Goal: Information Seeking & Learning: Learn about a topic

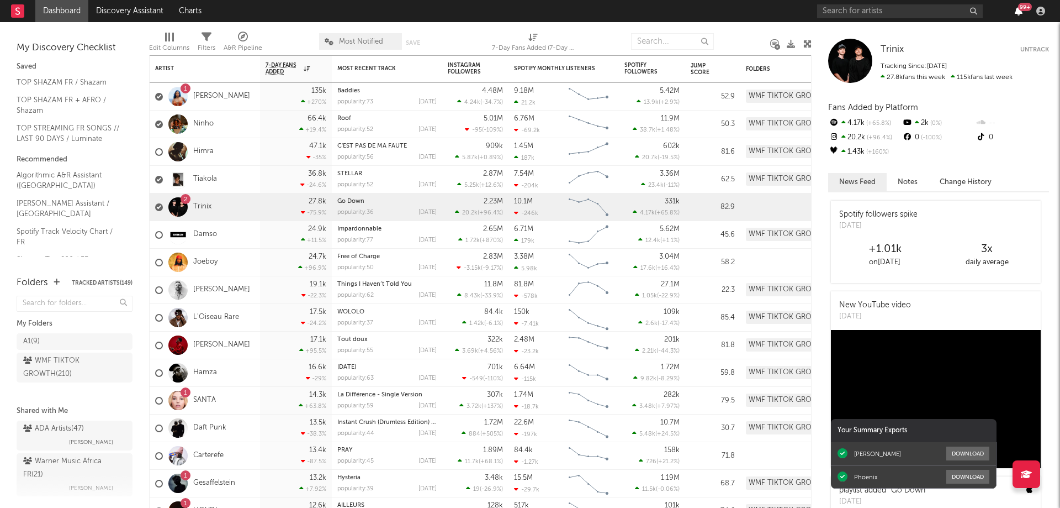
click at [1017, 10] on icon "button" at bounding box center [1019, 11] width 8 height 9
click at [202, 208] on link "Trinix" at bounding box center [202, 206] width 18 height 9
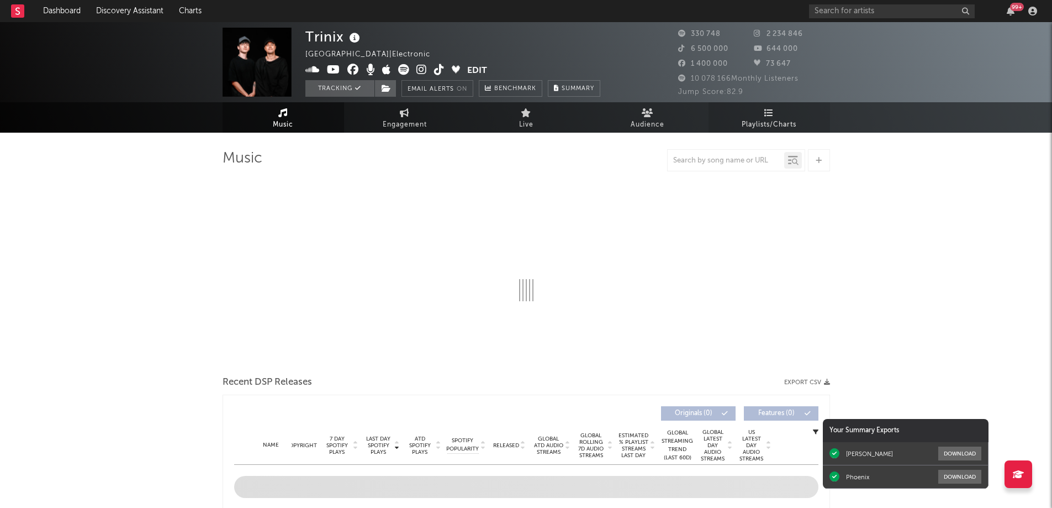
click at [766, 117] on icon at bounding box center [768, 112] width 9 height 9
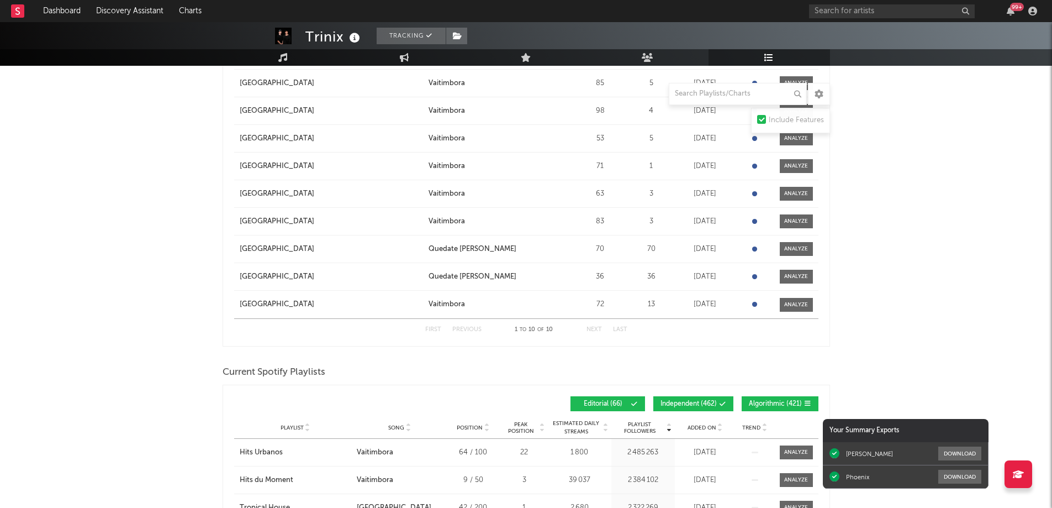
scroll to position [497, 0]
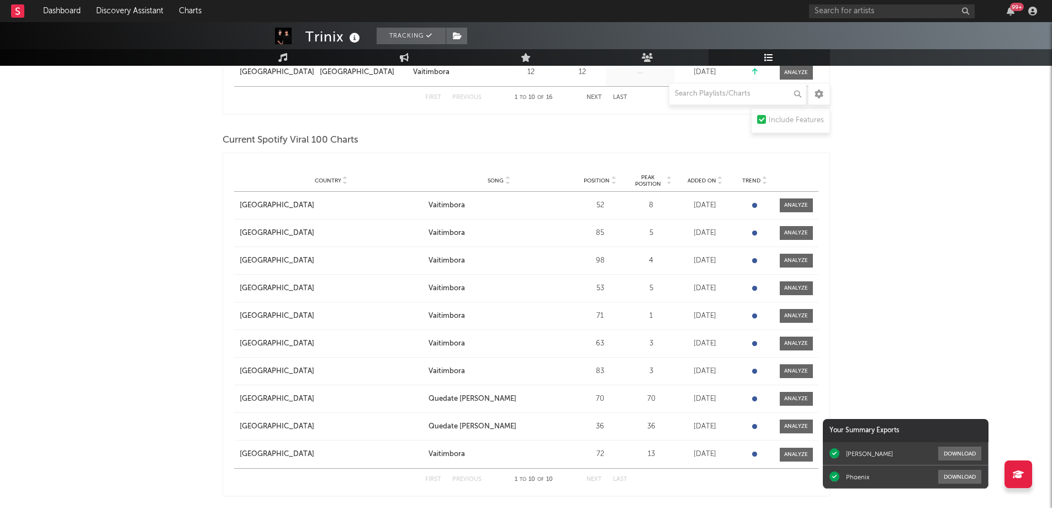
click at [706, 181] on span "Added On" at bounding box center [702, 180] width 29 height 7
click at [697, 99] on input "text" at bounding box center [738, 94] width 138 height 22
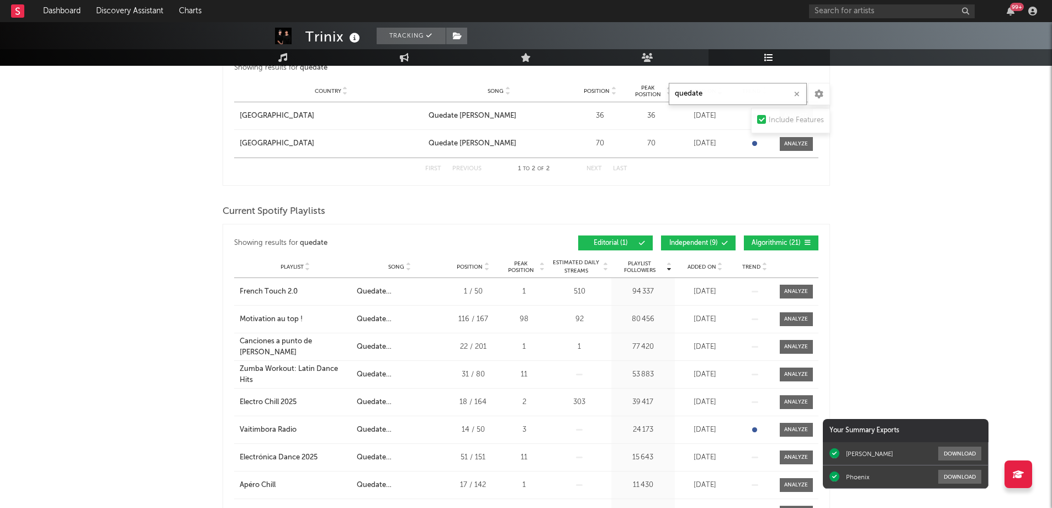
scroll to position [304, 0]
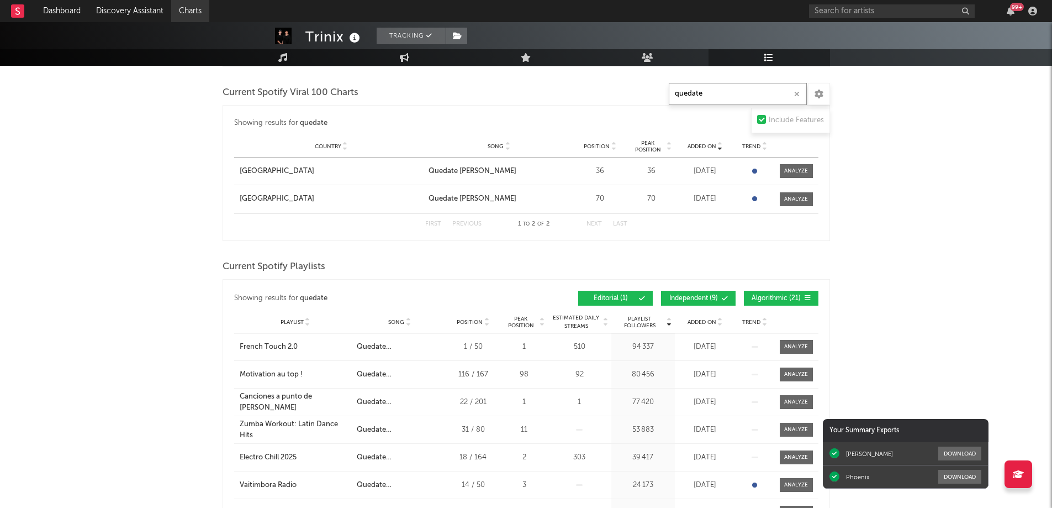
type input "quedate"
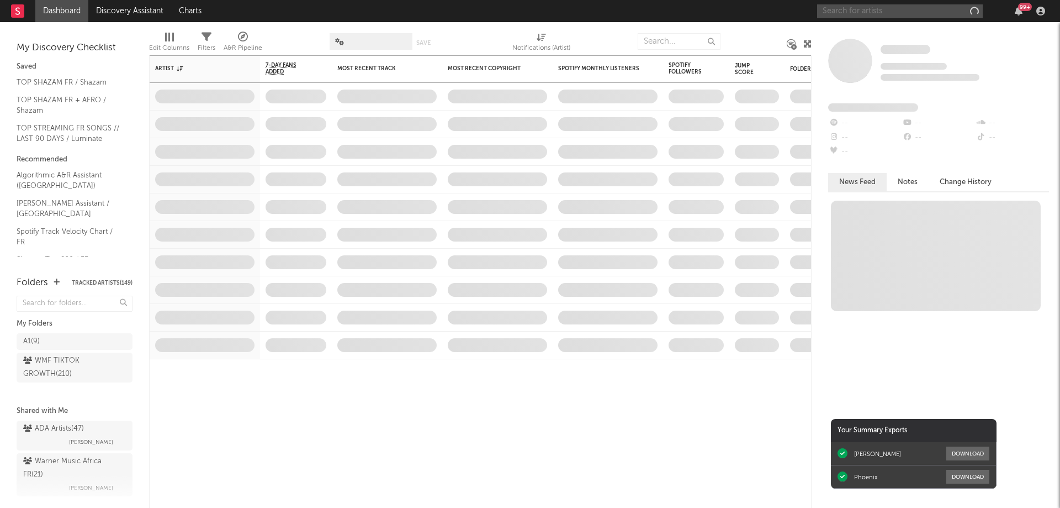
click at [918, 10] on input "text" at bounding box center [900, 11] width 166 height 14
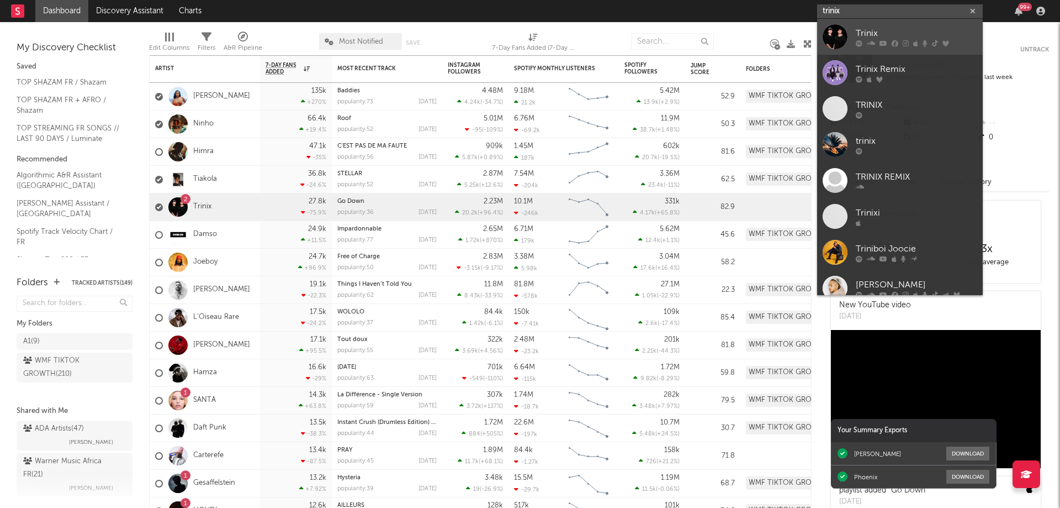
type input "trinix"
click at [905, 40] on icon at bounding box center [906, 43] width 6 height 7
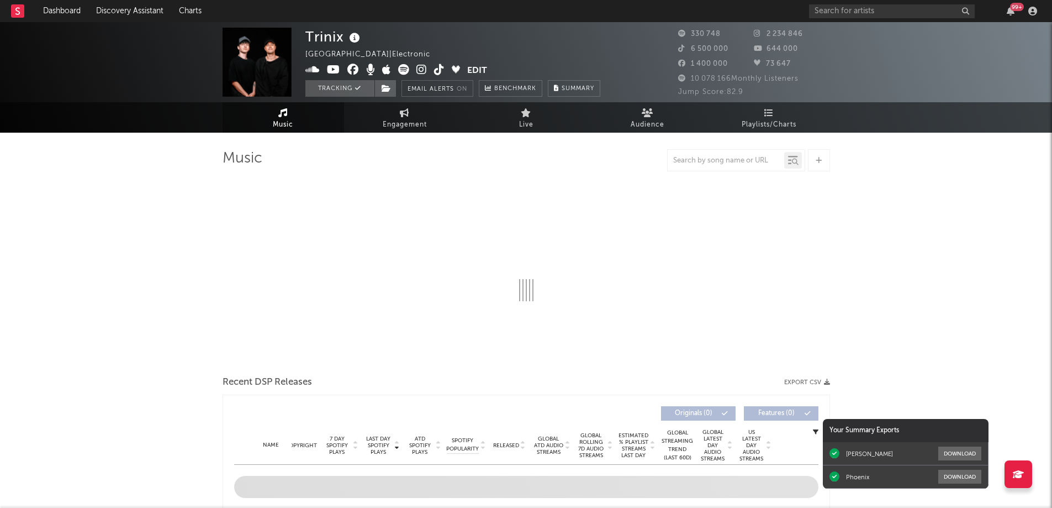
select select "6m"
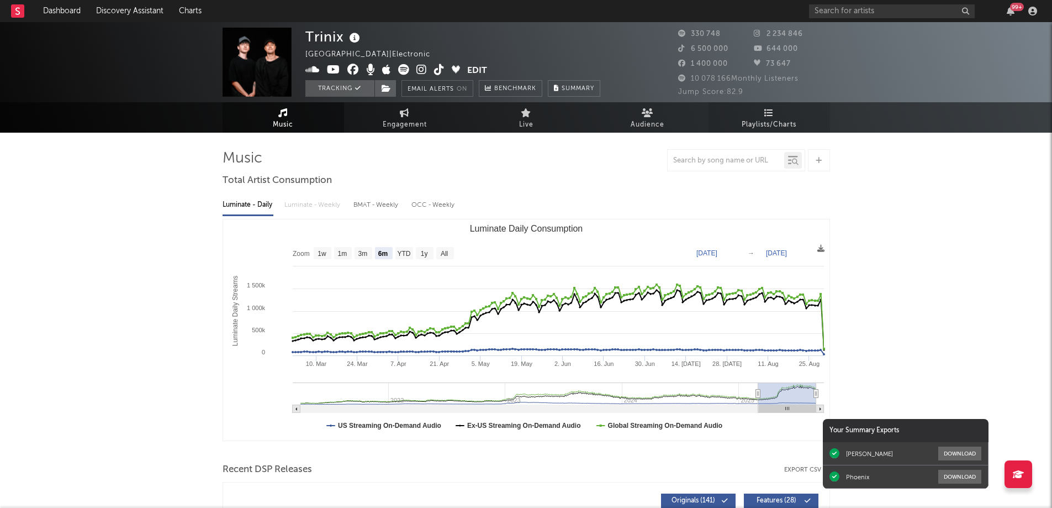
click at [765, 120] on span "Playlists/Charts" at bounding box center [769, 124] width 55 height 13
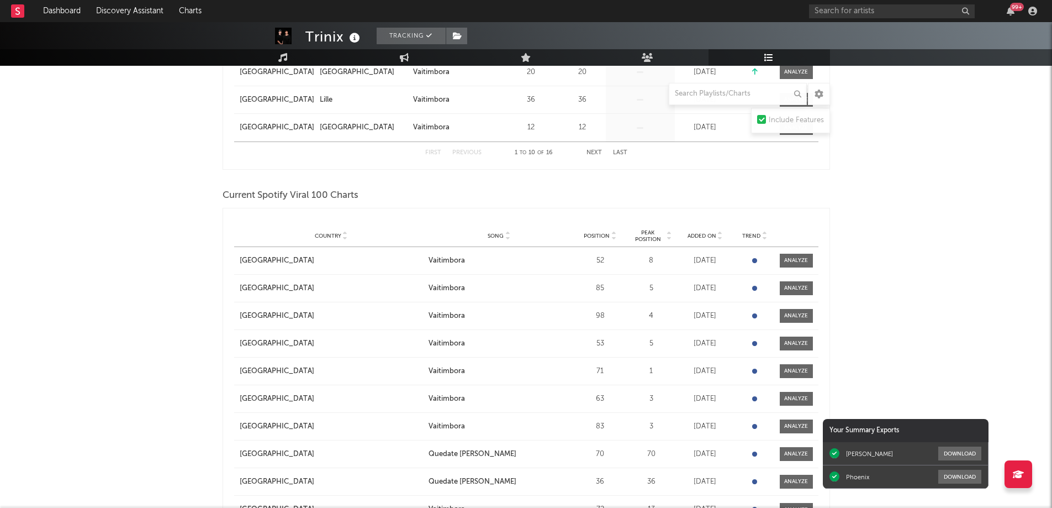
scroll to position [497, 0]
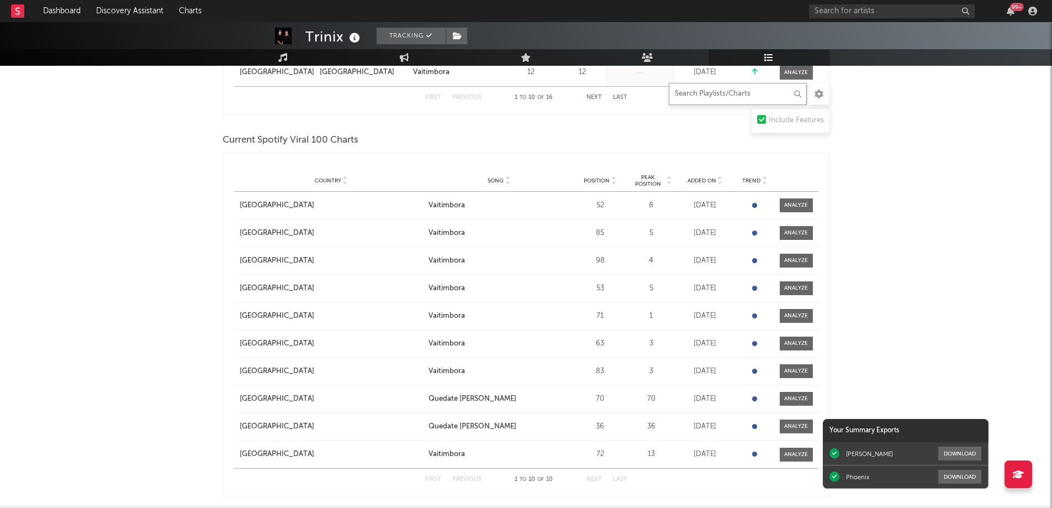
click at [699, 93] on input "text" at bounding box center [738, 94] width 138 height 22
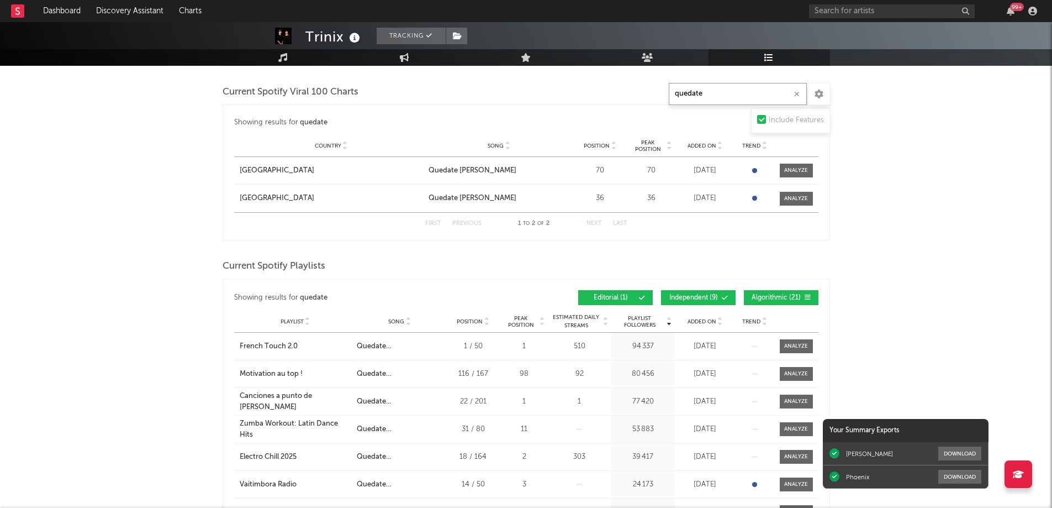
scroll to position [304, 0]
type input "quedate"
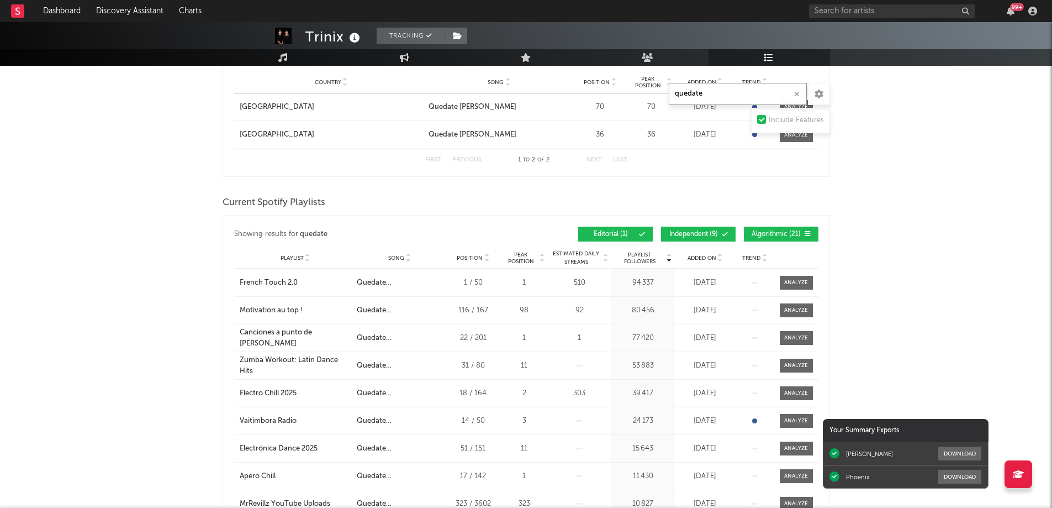
scroll to position [36, 0]
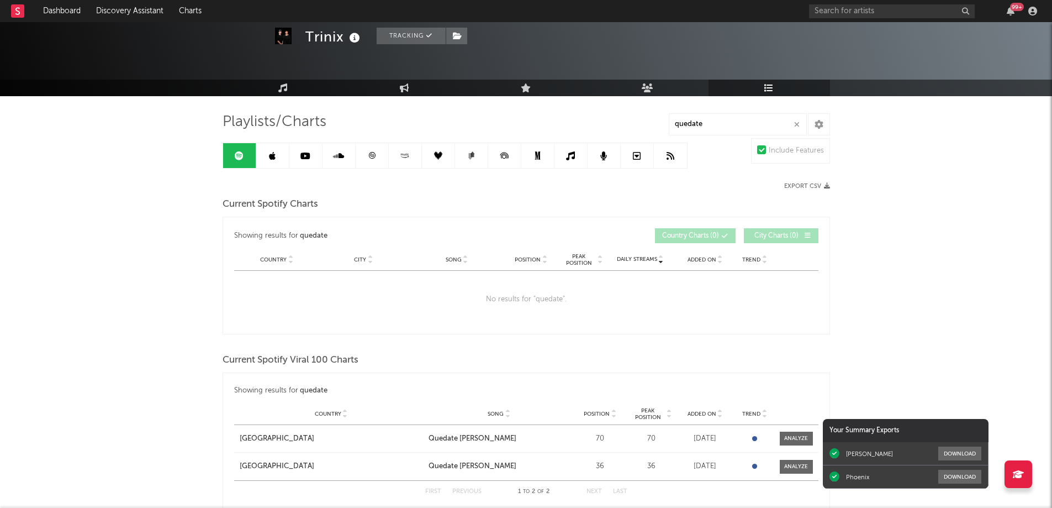
click at [371, 155] on icon at bounding box center [372, 155] width 8 height 8
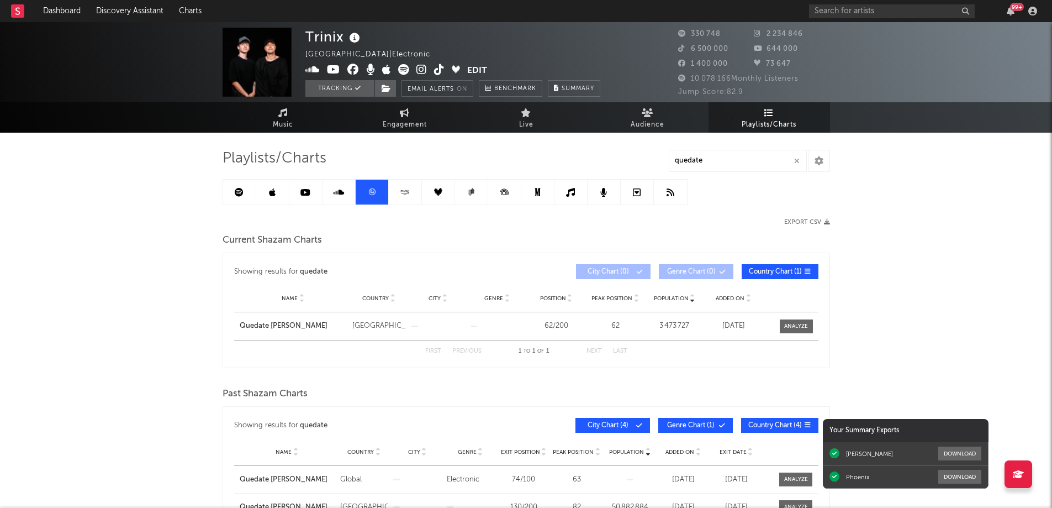
click at [338, 190] on icon at bounding box center [338, 192] width 11 height 9
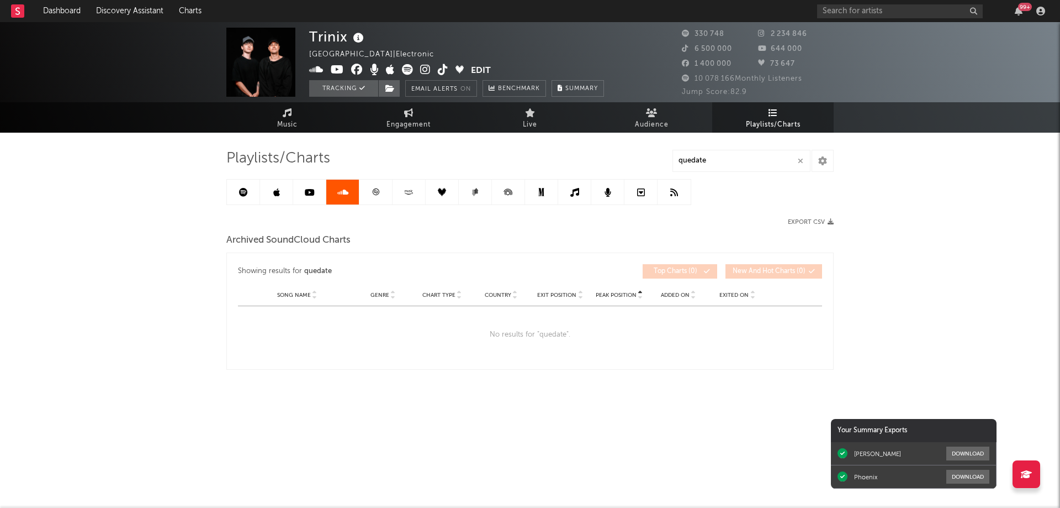
click at [244, 194] on icon at bounding box center [243, 192] width 9 height 9
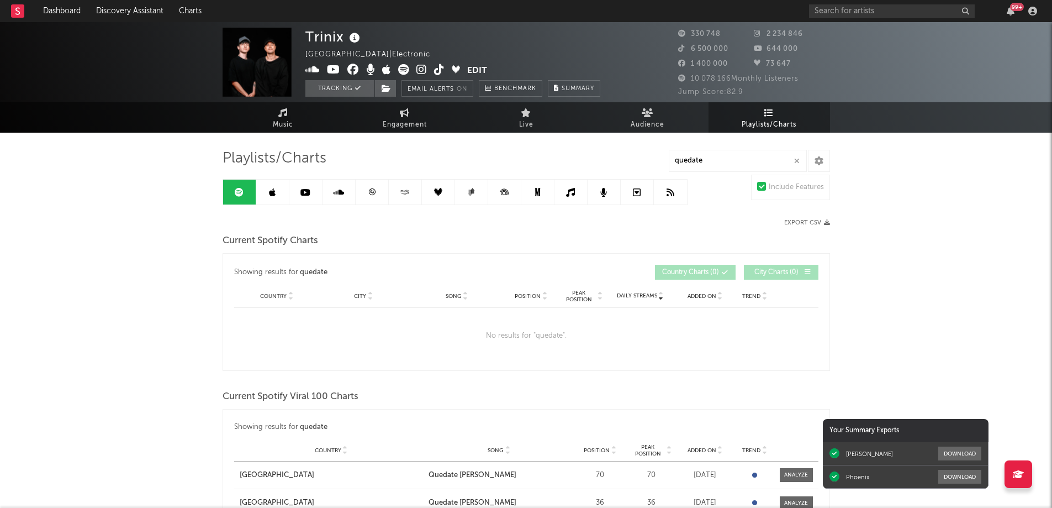
click at [270, 191] on icon at bounding box center [272, 192] width 7 height 9
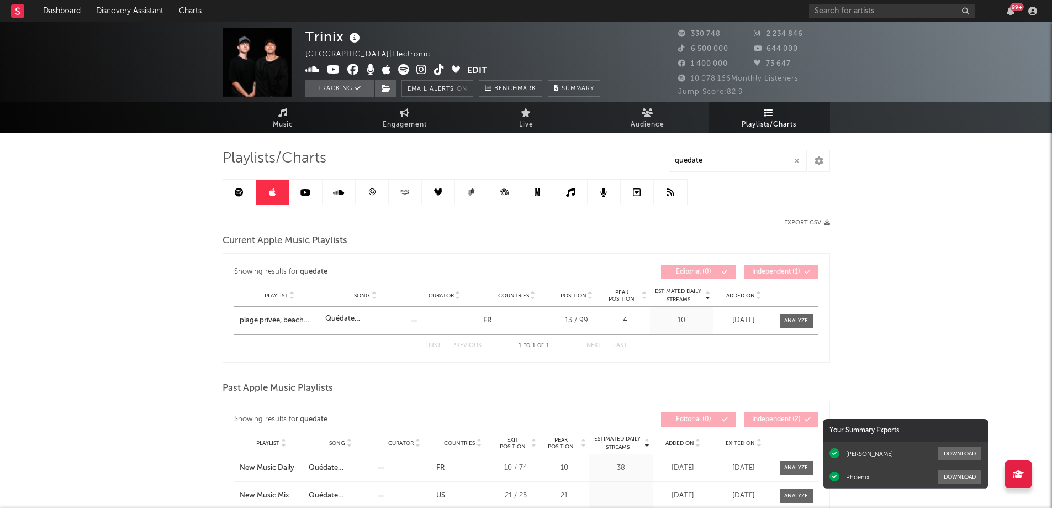
click at [794, 159] on icon "button" at bounding box center [797, 160] width 6 height 7
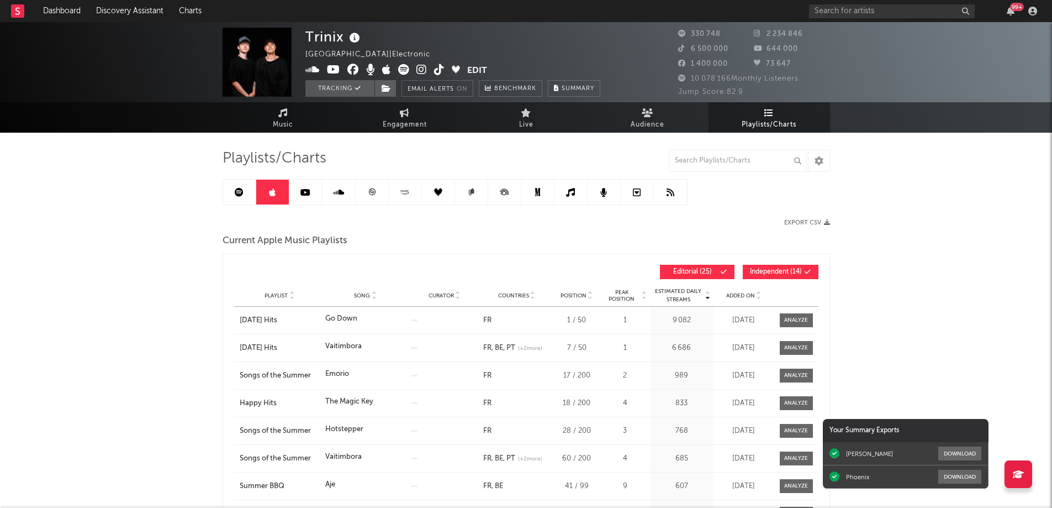
click at [303, 192] on icon at bounding box center [305, 192] width 10 height 9
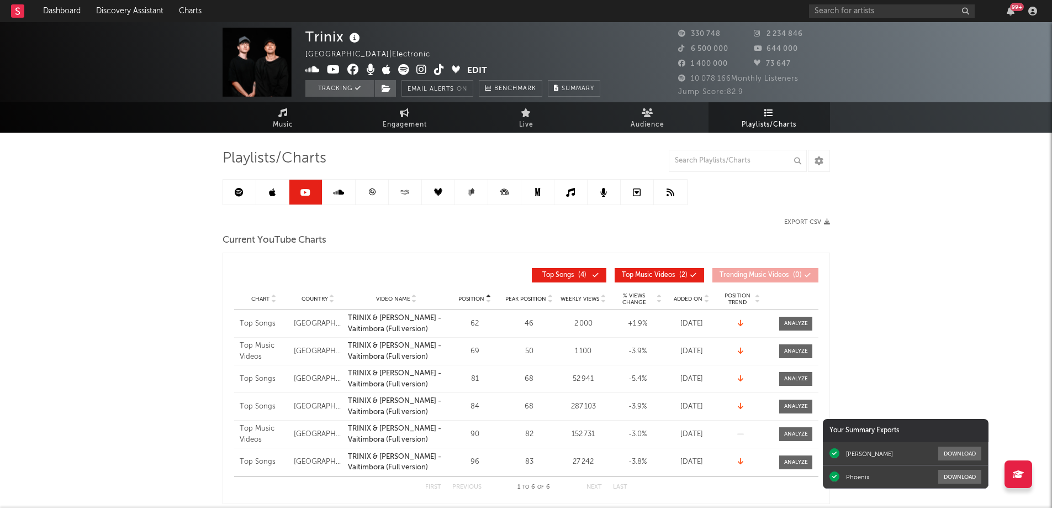
click at [241, 192] on icon at bounding box center [239, 192] width 9 height 9
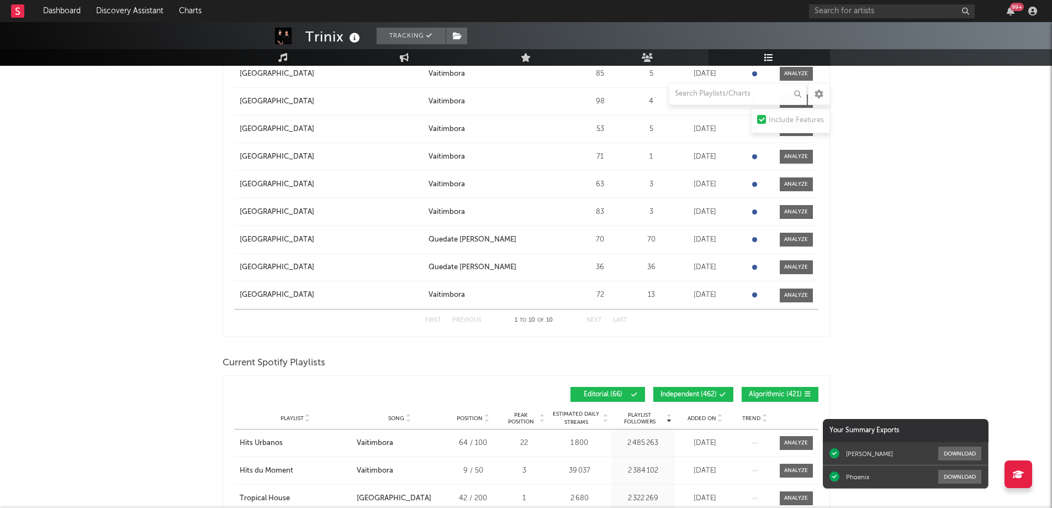
scroll to position [773, 0]
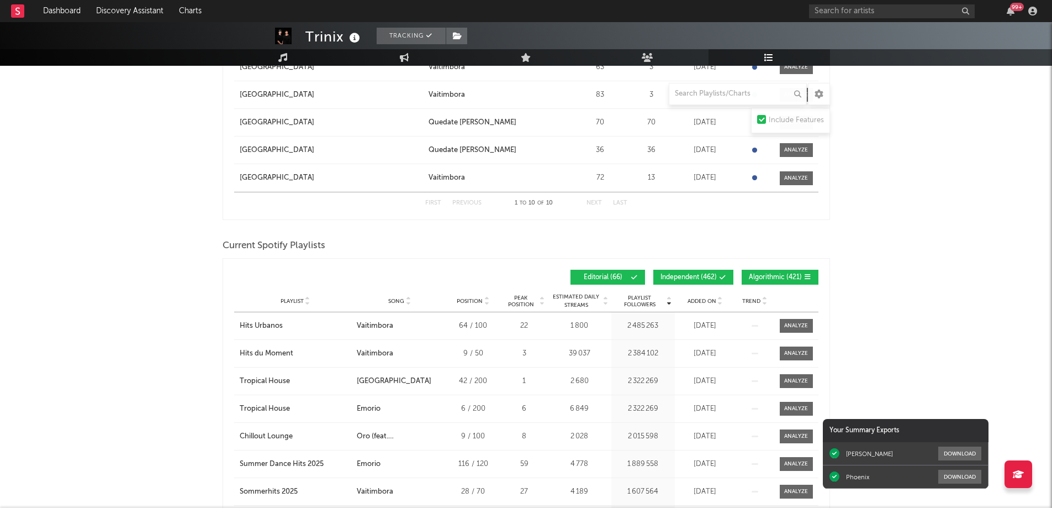
click at [702, 302] on span "Added On" at bounding box center [702, 301] width 29 height 7
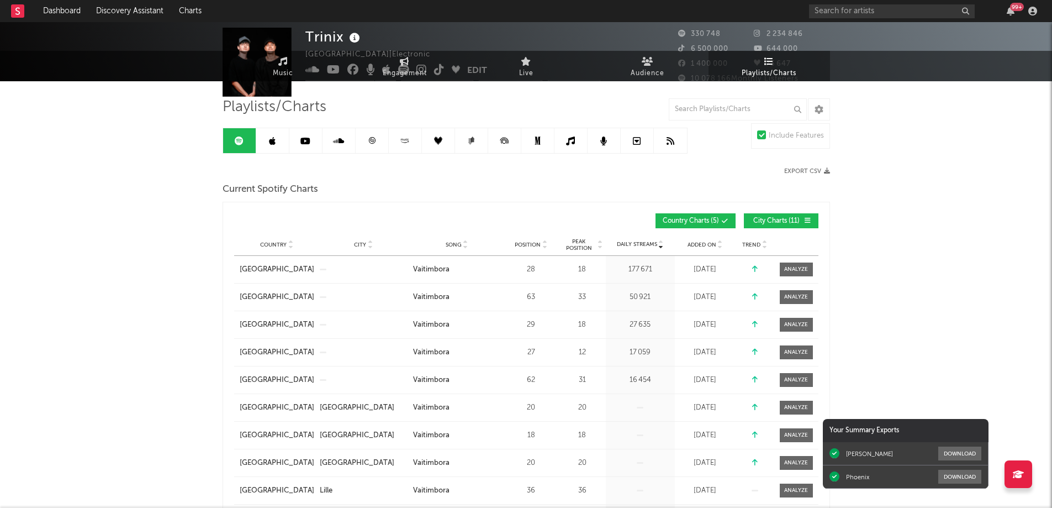
scroll to position [0, 0]
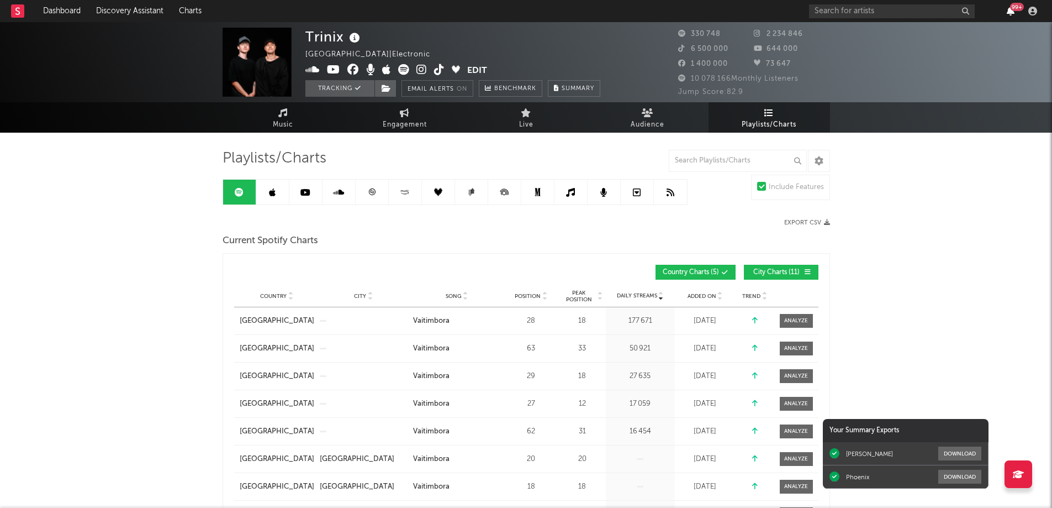
click at [1010, 10] on icon "button" at bounding box center [1011, 11] width 8 height 9
